Goal: Information Seeking & Learning: Learn about a topic

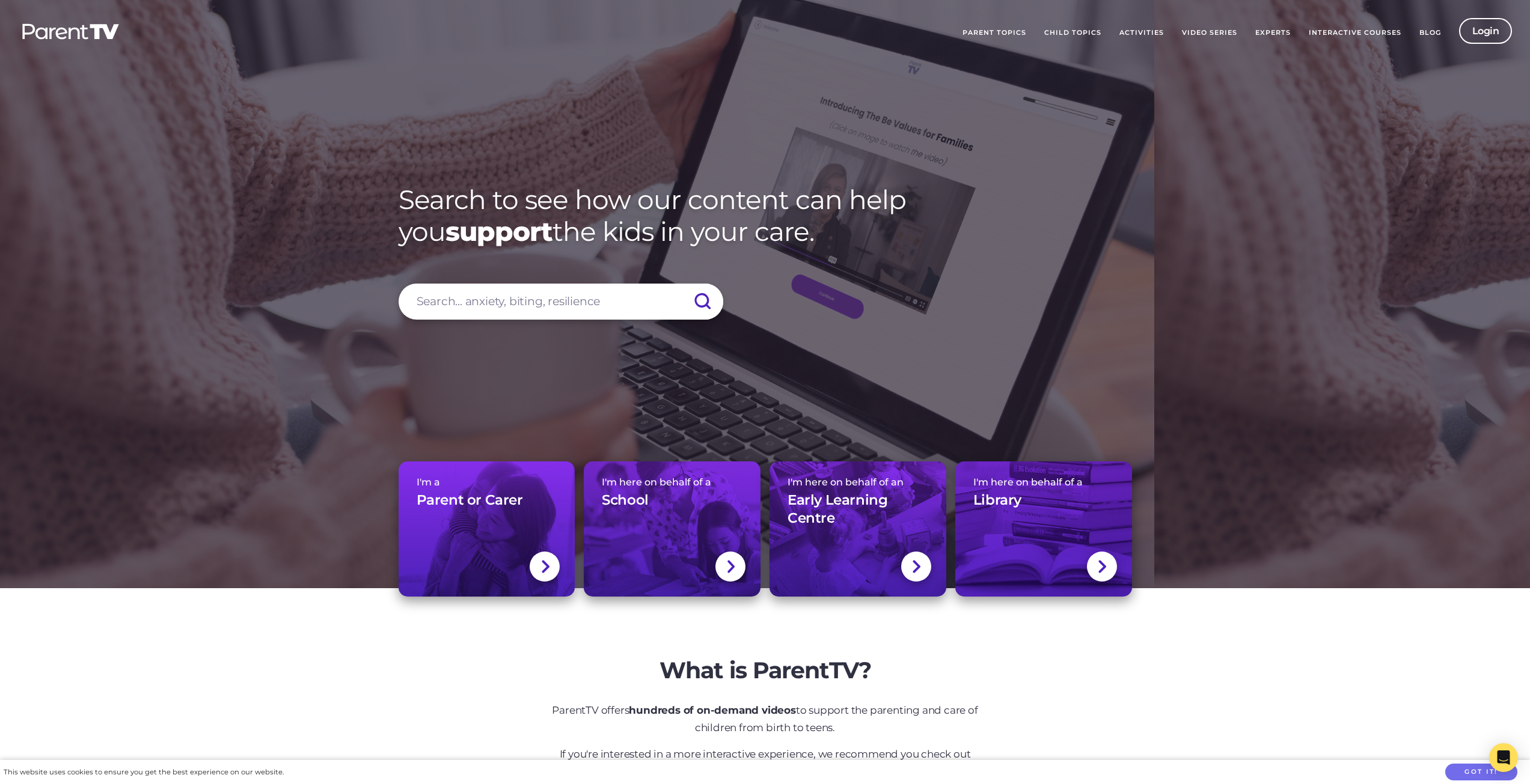
click at [503, 300] on input "search" at bounding box center [561, 301] width 325 height 36
type input "[MEDICAL_DATA]"
click at [681, 283] on input "submit" at bounding box center [702, 301] width 42 height 36
click at [702, 302] on input "submit" at bounding box center [702, 301] width 42 height 36
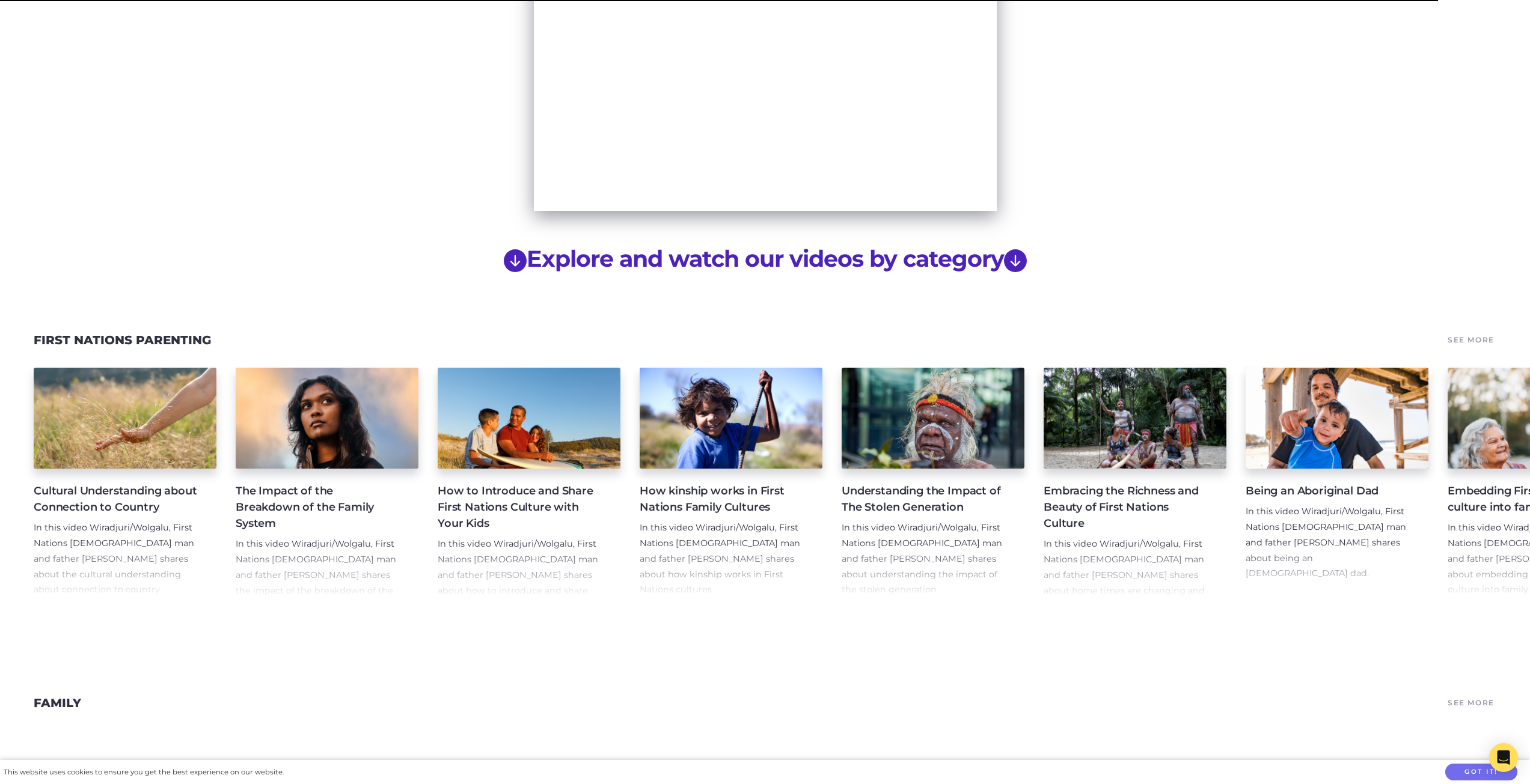
scroll to position [1262, 0]
